Goal: Task Accomplishment & Management: Use online tool/utility

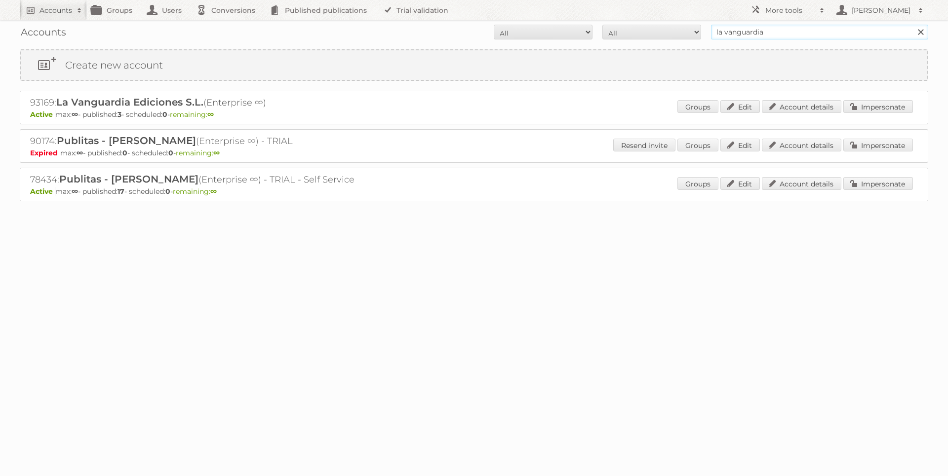
click at [751, 37] on input "la vanguardia" at bounding box center [819, 32] width 217 height 15
click at [750, 37] on input "la vanguardia" at bounding box center [819, 32] width 217 height 15
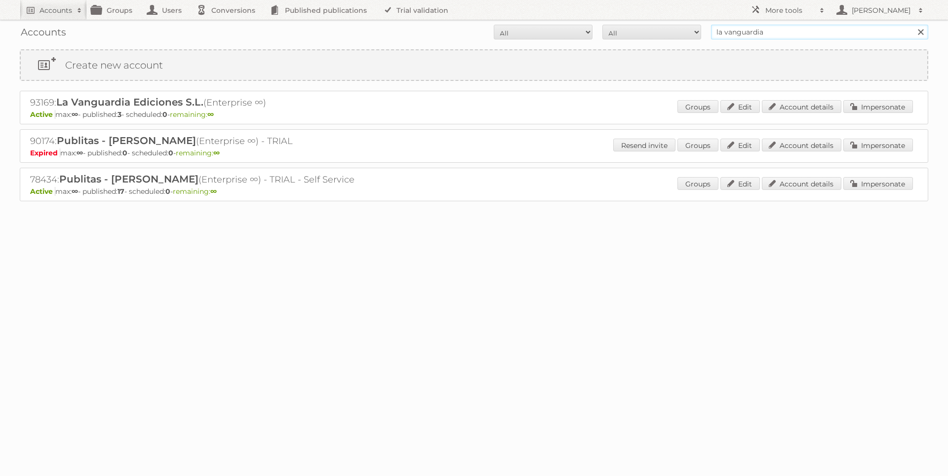
click at [750, 37] on input "la vanguardia" at bounding box center [819, 32] width 217 height 15
type input "alcampo"
click at [912, 25] on input "Search" at bounding box center [919, 32] width 15 height 15
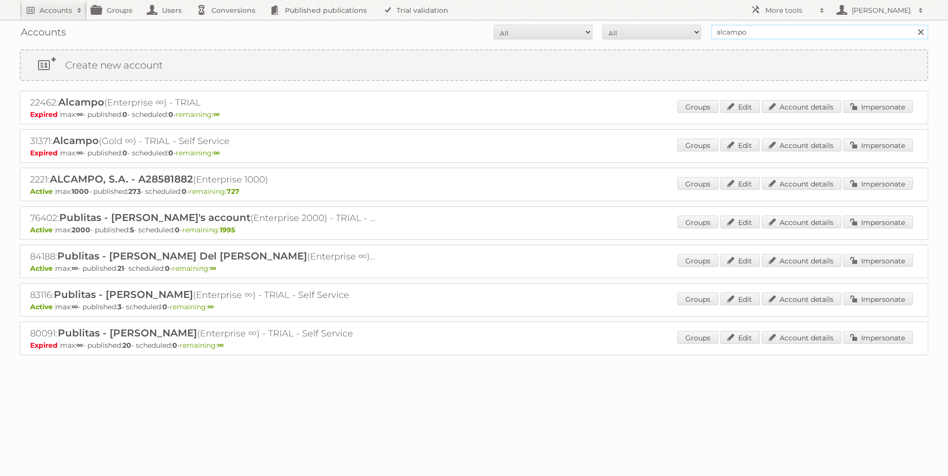
click at [751, 32] on input "alcampo" at bounding box center [819, 32] width 217 height 15
type input "alimerka"
click at [912, 25] on input "Search" at bounding box center [919, 32] width 15 height 15
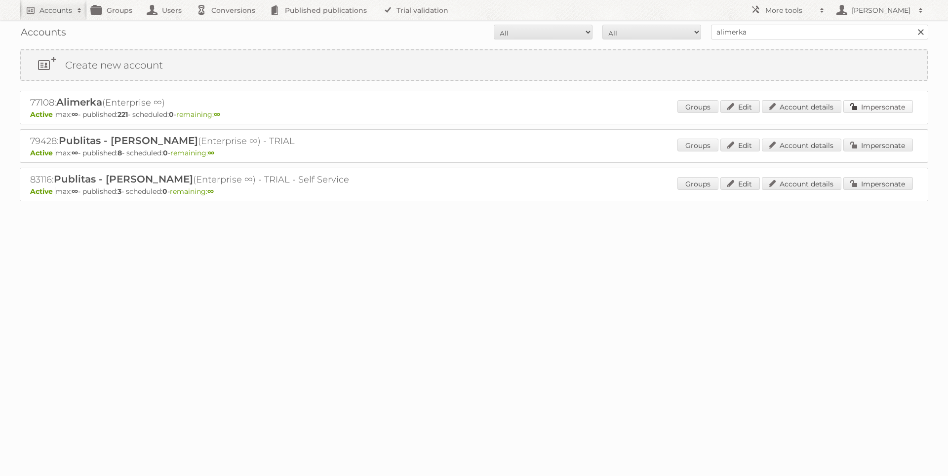
click at [872, 105] on link "Impersonate" at bounding box center [878, 106] width 70 height 13
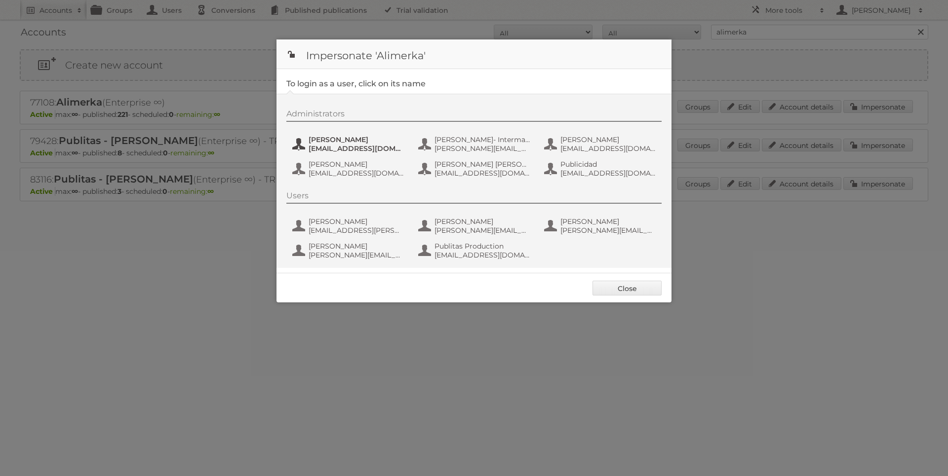
click at [377, 141] on span "[PERSON_NAME]" at bounding box center [356, 139] width 96 height 9
